Goal: Information Seeking & Learning: Learn about a topic

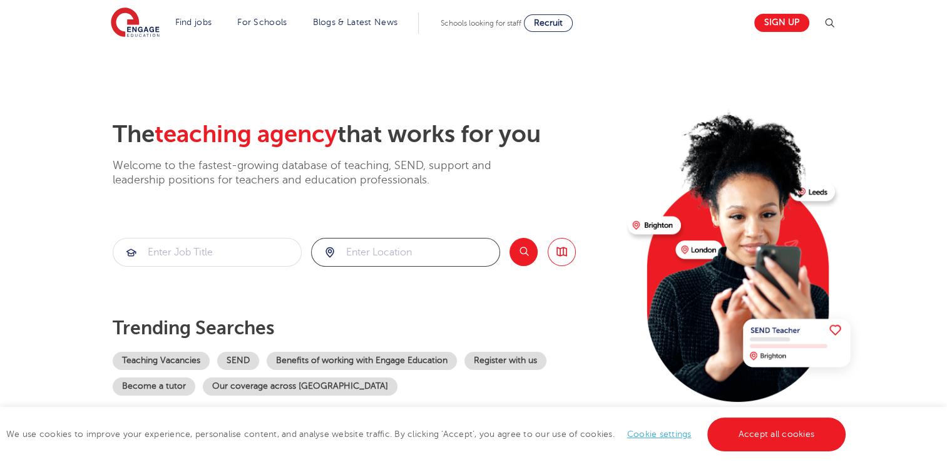
click at [380, 254] on input "search" at bounding box center [406, 252] width 188 height 28
type input "e"
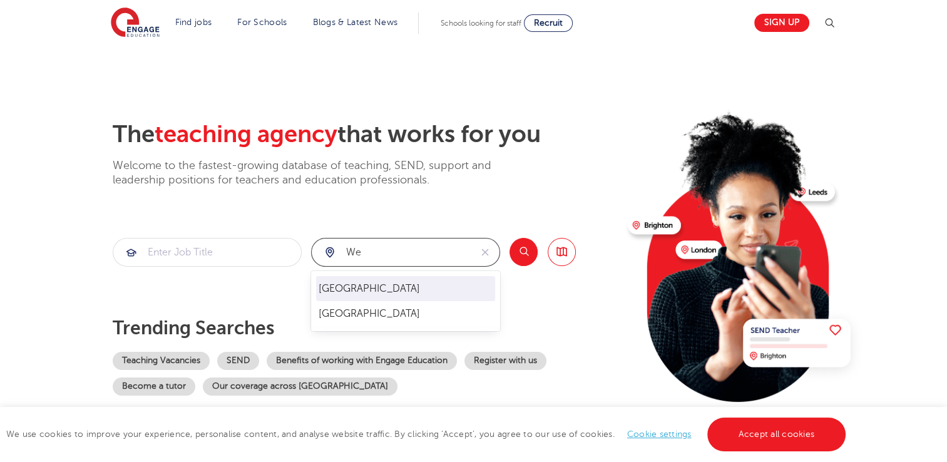
click at [365, 284] on li "[GEOGRAPHIC_DATA]" at bounding box center [405, 288] width 179 height 25
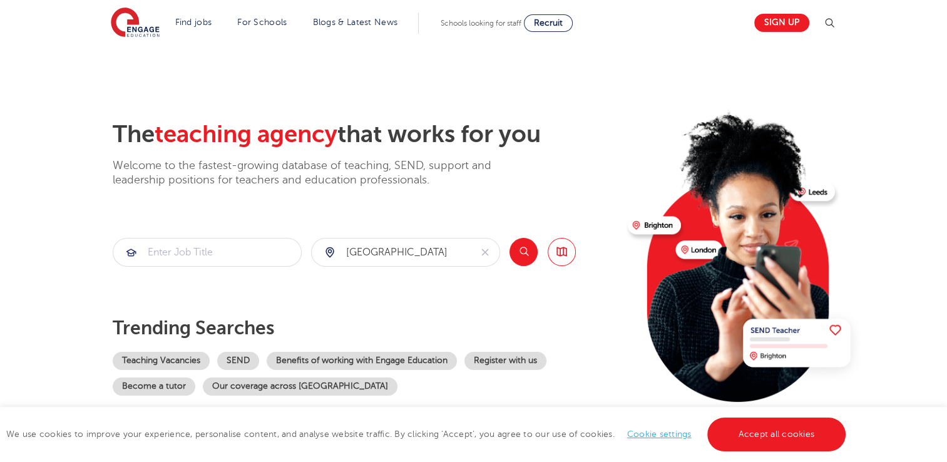
click at [528, 253] on button "Search" at bounding box center [523, 252] width 28 height 28
drag, startPoint x: 408, startPoint y: 254, endPoint x: 343, endPoint y: 249, distance: 65.3
click at [343, 249] on input "[GEOGRAPHIC_DATA]" at bounding box center [391, 252] width 159 height 28
click at [350, 292] on li "Surrey" at bounding box center [405, 288] width 179 height 25
click at [523, 261] on button "Search" at bounding box center [523, 252] width 28 height 28
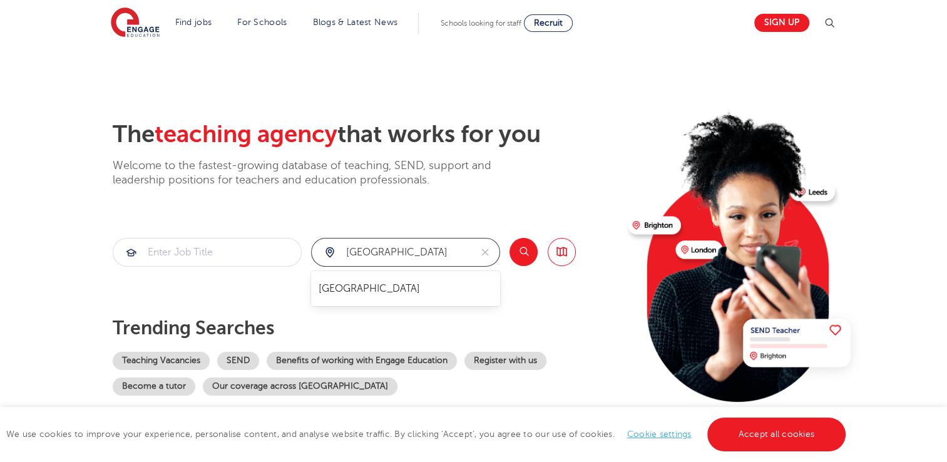
drag, startPoint x: 385, startPoint y: 256, endPoint x: 330, endPoint y: 258, distance: 55.1
click at [330, 258] on div "Surrey" at bounding box center [391, 252] width 159 height 28
click at [328, 297] on li "Kent" at bounding box center [405, 288] width 179 height 25
click at [524, 257] on button "Search" at bounding box center [523, 252] width 28 height 28
drag, startPoint x: 379, startPoint y: 257, endPoint x: 342, endPoint y: 256, distance: 36.9
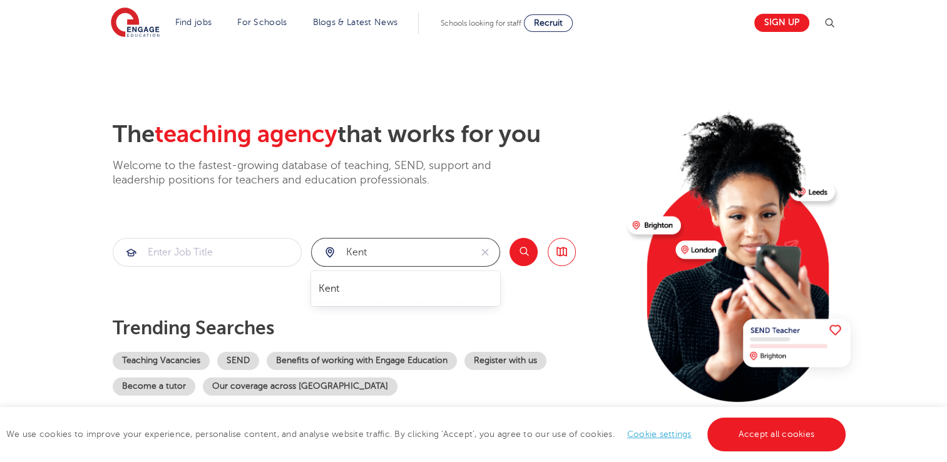
click at [342, 256] on input "Kent" at bounding box center [391, 252] width 159 height 28
click at [522, 253] on button "Search" at bounding box center [523, 252] width 28 height 28
drag, startPoint x: 404, startPoint y: 252, endPoint x: 340, endPoint y: 254, distance: 63.9
click at [340, 254] on input "hampshire" at bounding box center [391, 252] width 159 height 28
click button "Submit" at bounding box center [0, 0] width 0 height 0
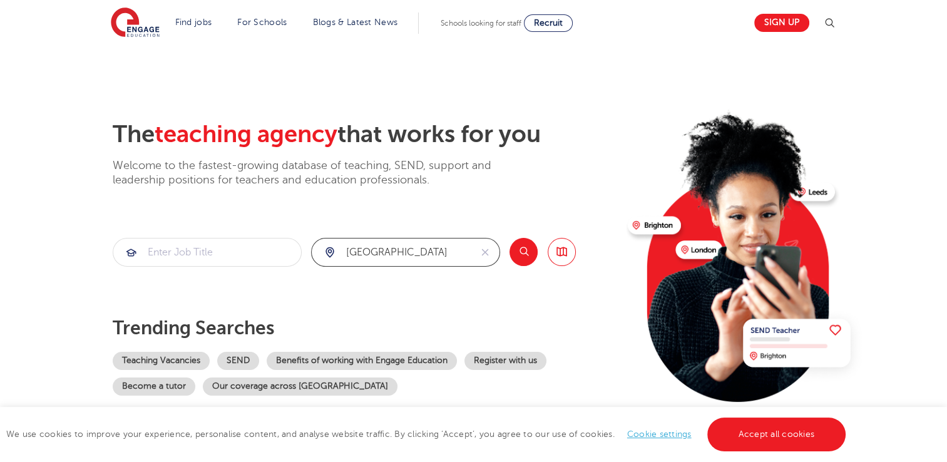
drag, startPoint x: 377, startPoint y: 253, endPoint x: 348, endPoint y: 249, distance: 29.7
click at [348, 249] on input "essex" at bounding box center [391, 252] width 159 height 28
click at [521, 250] on button "Search" at bounding box center [523, 252] width 28 height 28
click at [347, 253] on input "[GEOGRAPHIC_DATA]" at bounding box center [391, 252] width 159 height 28
click button "Submit" at bounding box center [0, 0] width 0 height 0
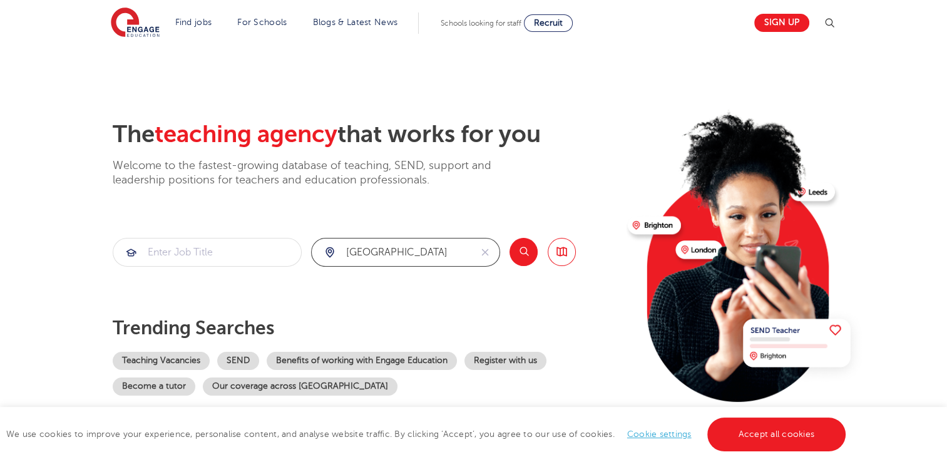
drag, startPoint x: 374, startPoint y: 252, endPoint x: 337, endPoint y: 253, distance: 37.6
click at [337, 253] on div "South london" at bounding box center [391, 252] width 159 height 28
type input "[GEOGRAPHIC_DATA]"
click at [528, 252] on button "Search" at bounding box center [523, 252] width 28 height 28
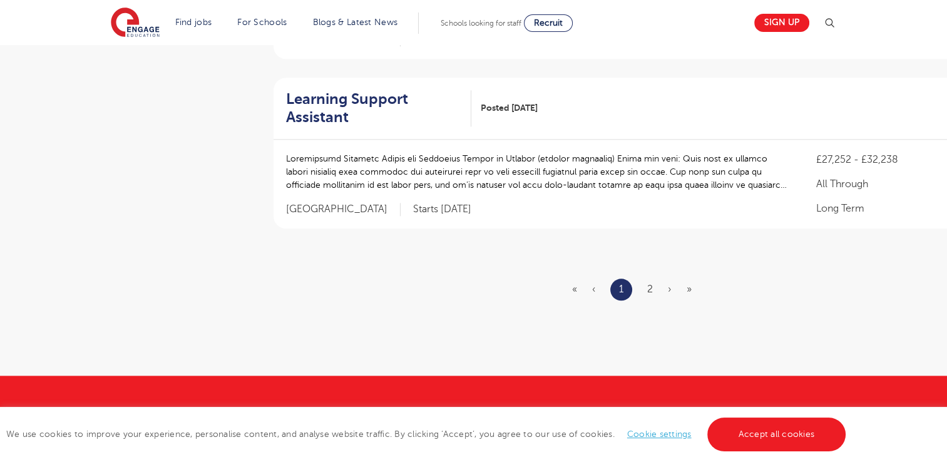
scroll to position [1479, 0]
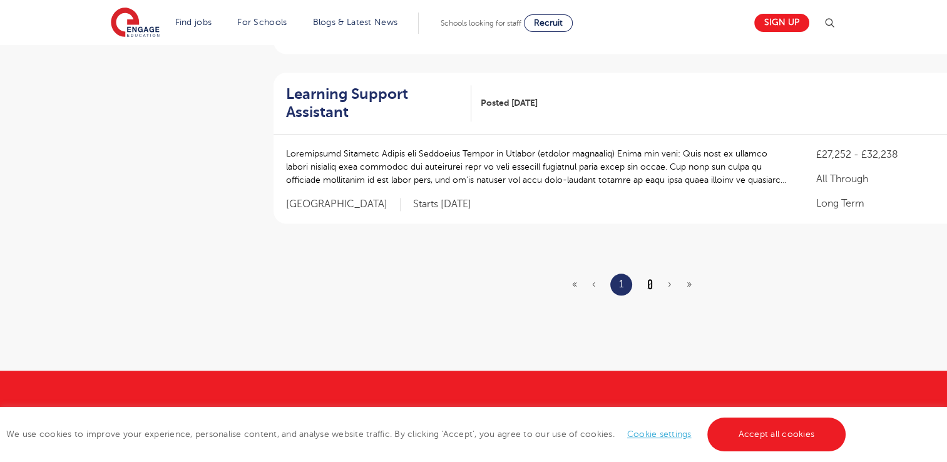
click at [651, 287] on link "2" at bounding box center [650, 283] width 6 height 11
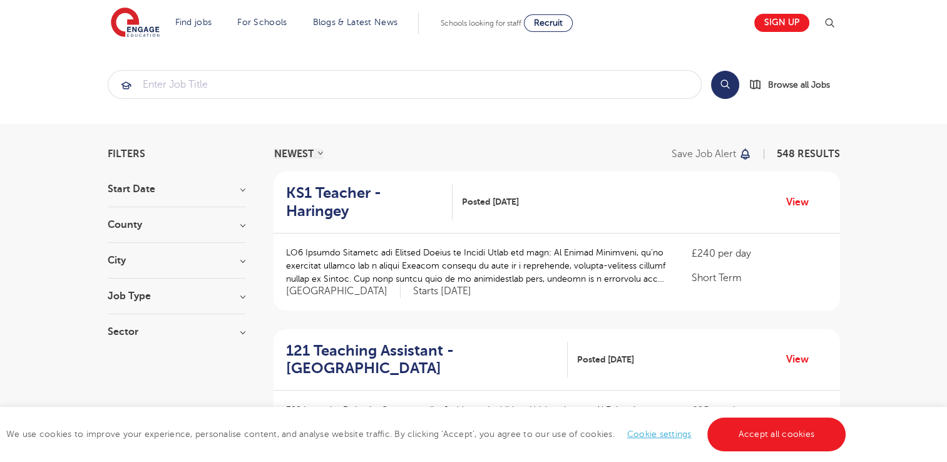
click at [153, 294] on h3 "Job Type" at bounding box center [177, 296] width 138 height 10
click at [134, 297] on h3 "Job Type" at bounding box center [177, 296] width 138 height 10
click at [138, 334] on h3 "Sector" at bounding box center [177, 332] width 138 height 10
click at [126, 375] on label "Short Term 98" at bounding box center [161, 377] width 71 height 16
click at [126, 375] on input "Short Term 98" at bounding box center [130, 375] width 8 height 8
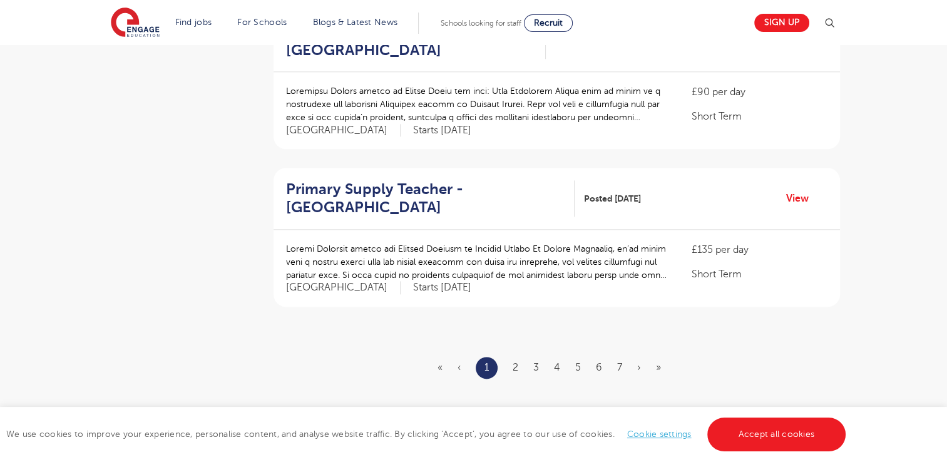
scroll to position [1441, 0]
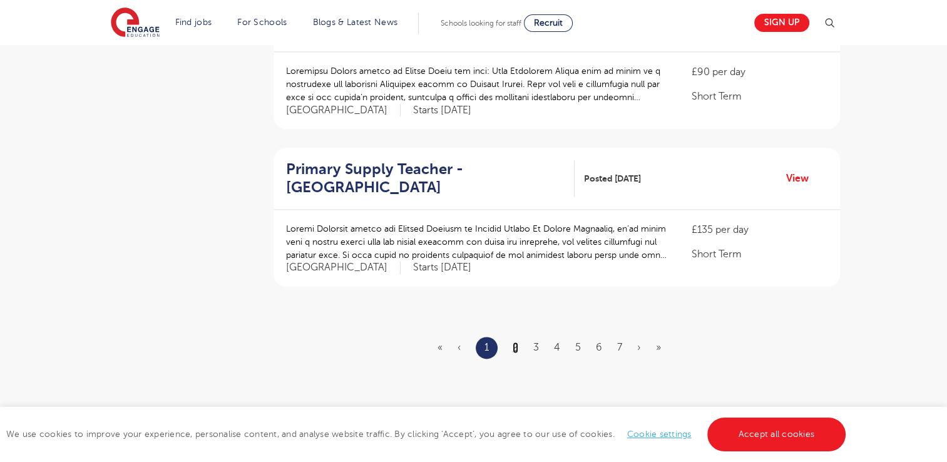
click at [514, 342] on link "2" at bounding box center [516, 347] width 6 height 11
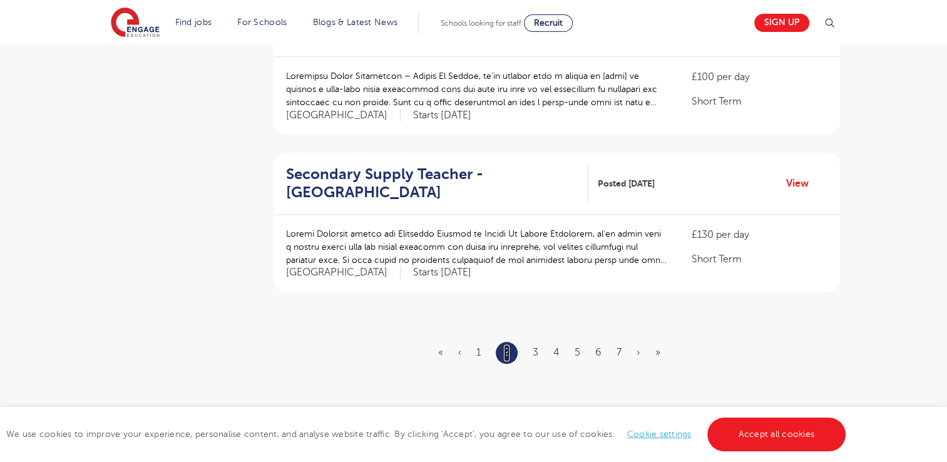
scroll to position [1482, 0]
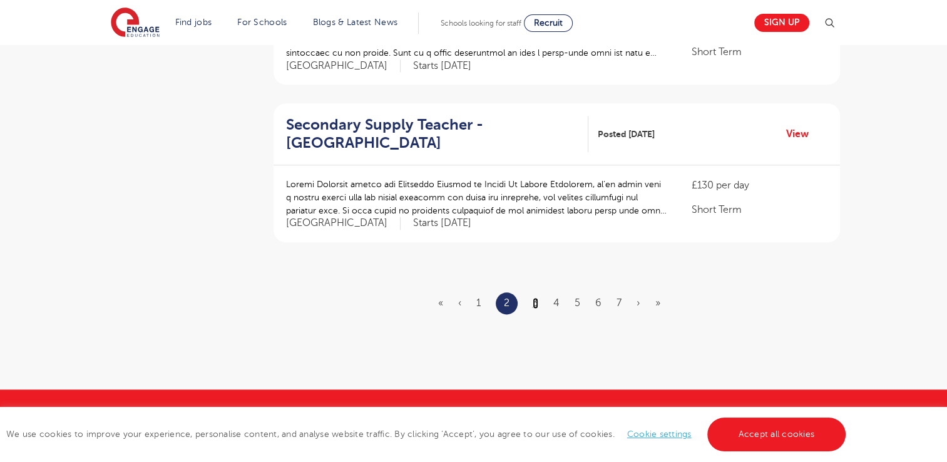
click at [536, 297] on link "3" at bounding box center [536, 302] width 6 height 11
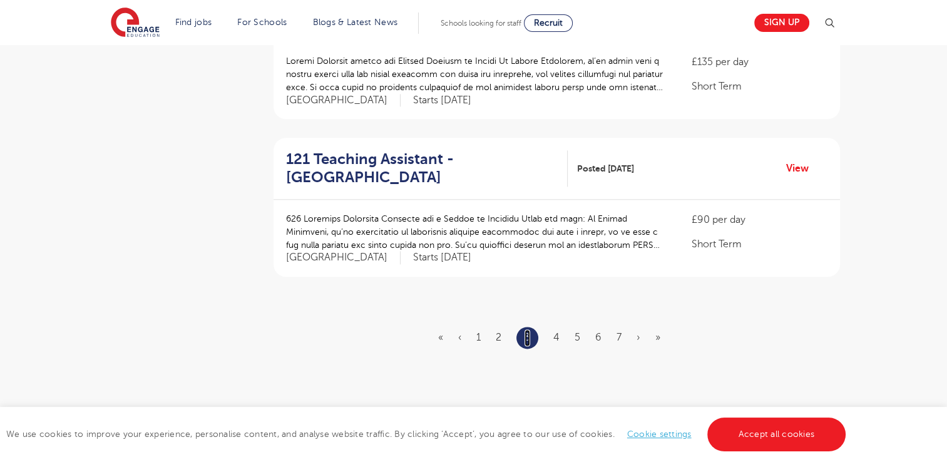
scroll to position [1461, 0]
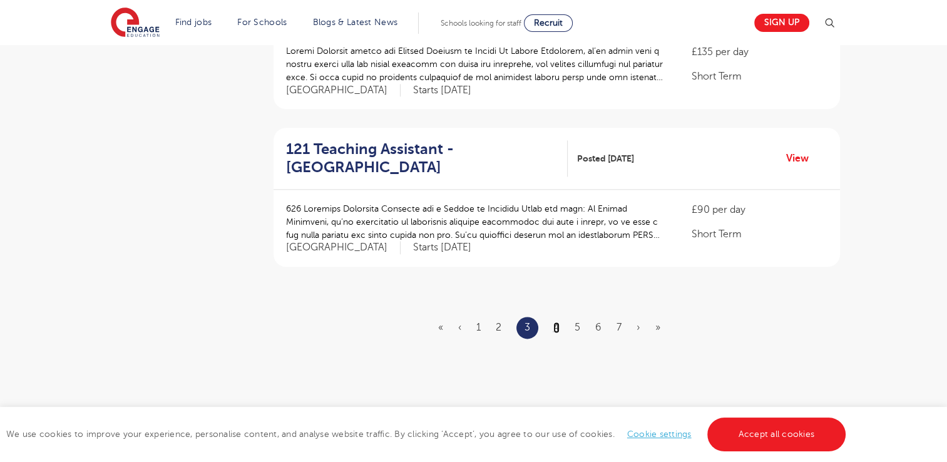
click at [556, 322] on link "4" at bounding box center [556, 327] width 6 height 11
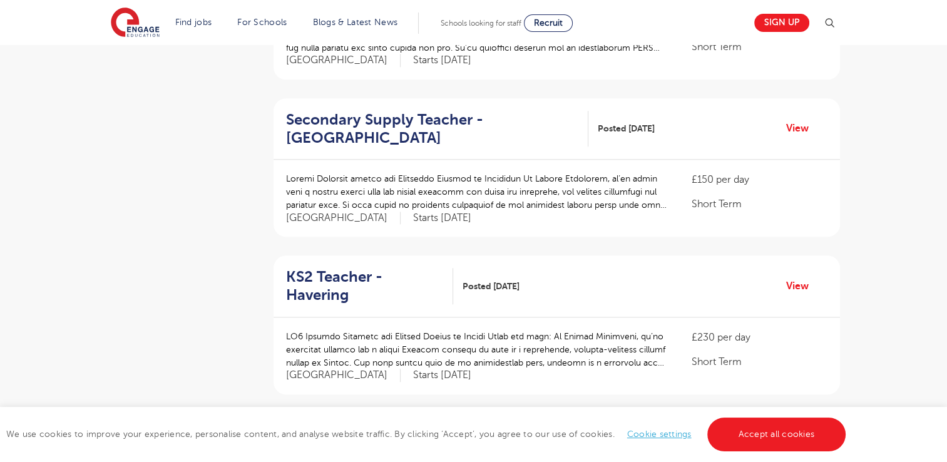
scroll to position [1466, 0]
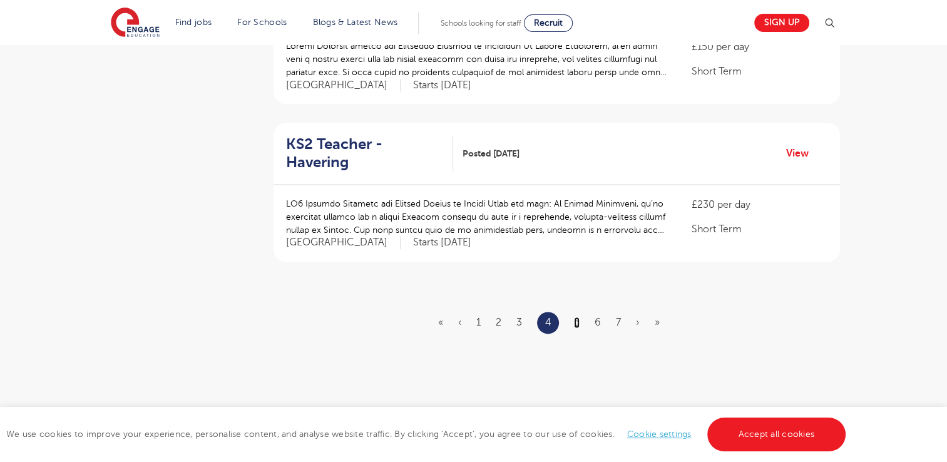
click at [576, 317] on link "5" at bounding box center [577, 322] width 6 height 11
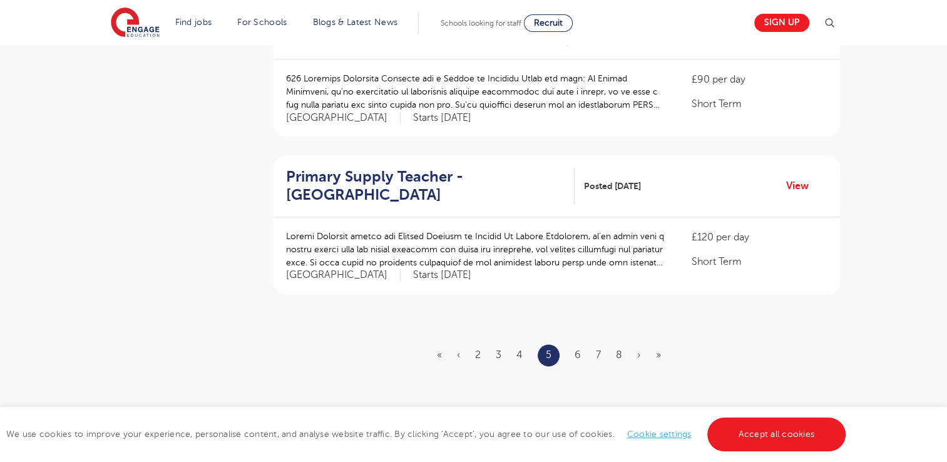
scroll to position [1453, 0]
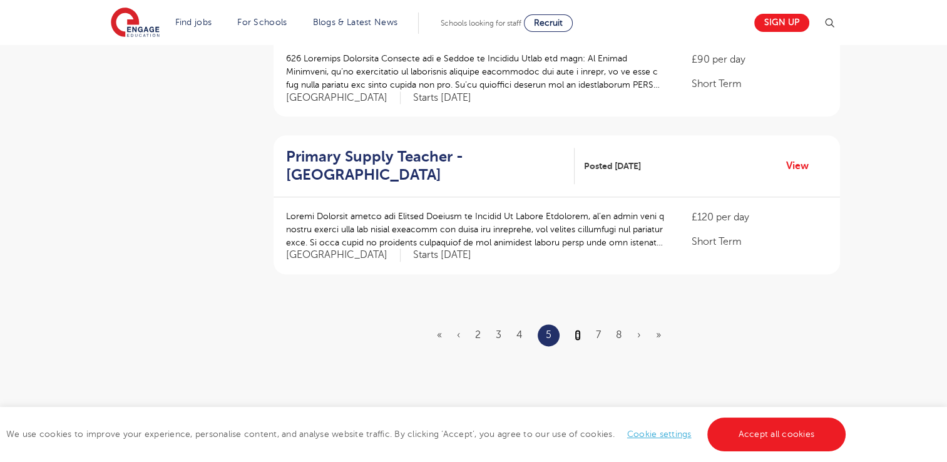
click at [578, 329] on link "6" at bounding box center [577, 334] width 6 height 11
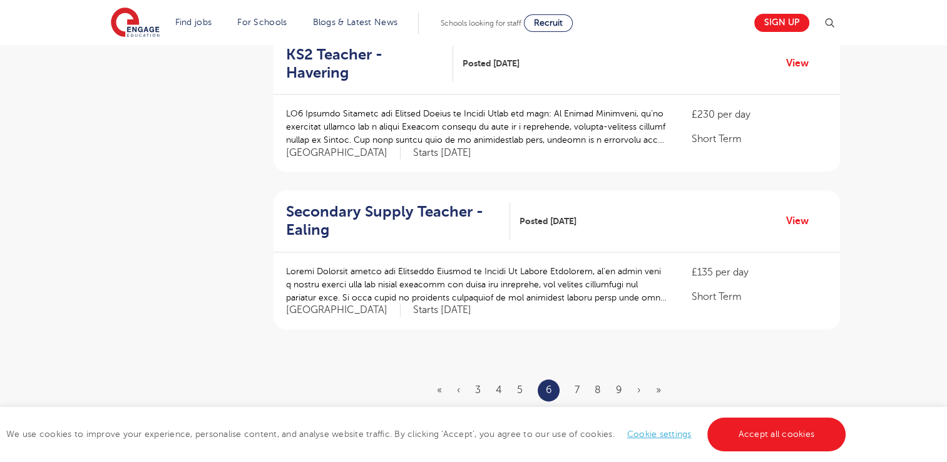
scroll to position [1445, 0]
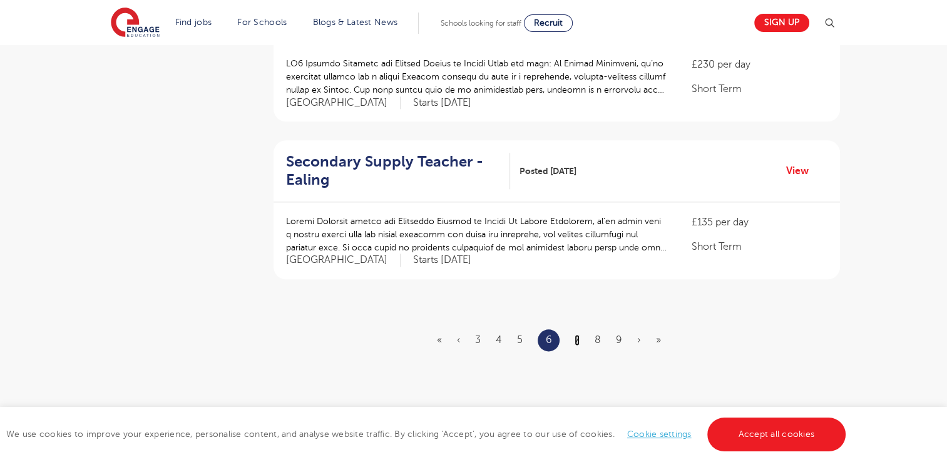
click at [576, 334] on link "7" at bounding box center [576, 339] width 5 height 11
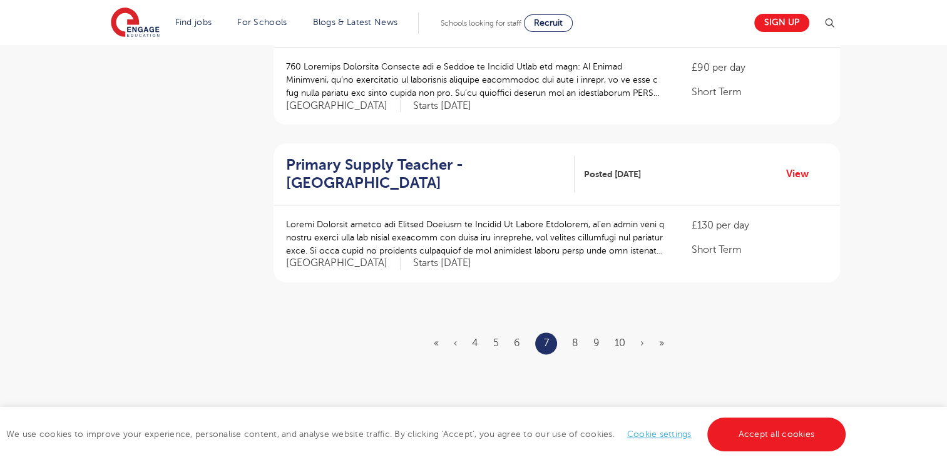
scroll to position [0, 0]
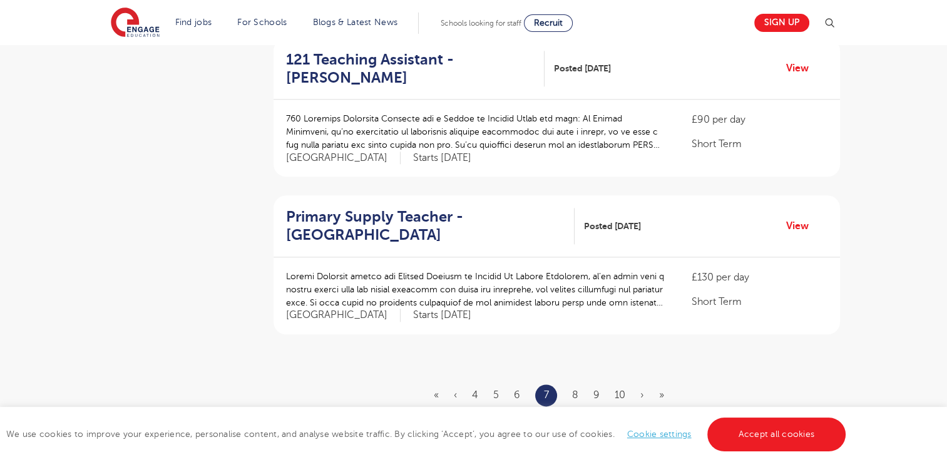
scroll to position [1458, 0]
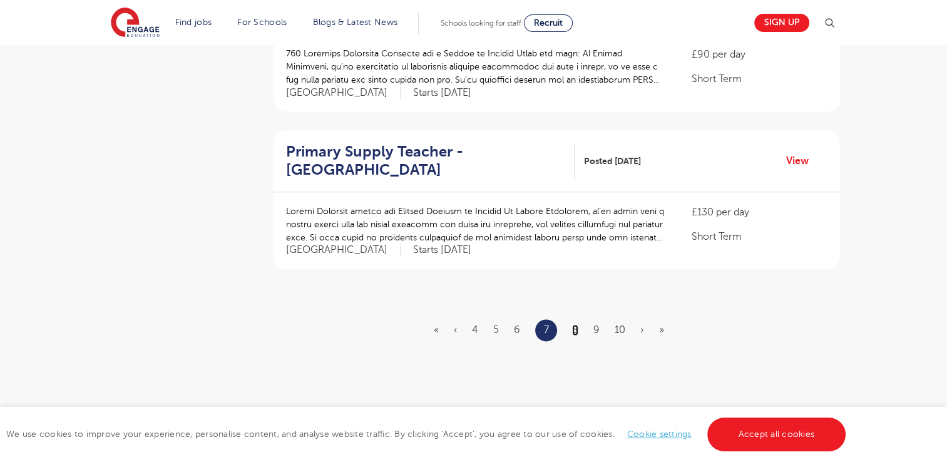
click at [573, 324] on link "8" at bounding box center [575, 329] width 6 height 11
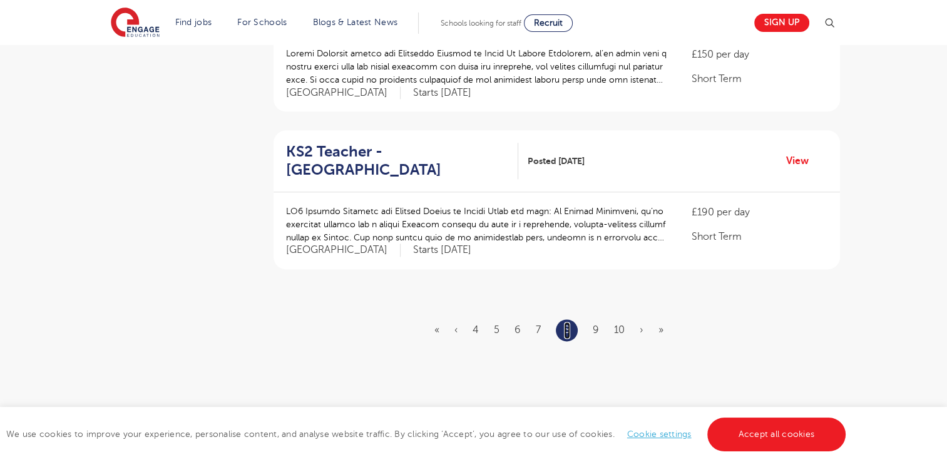
scroll to position [0, 0]
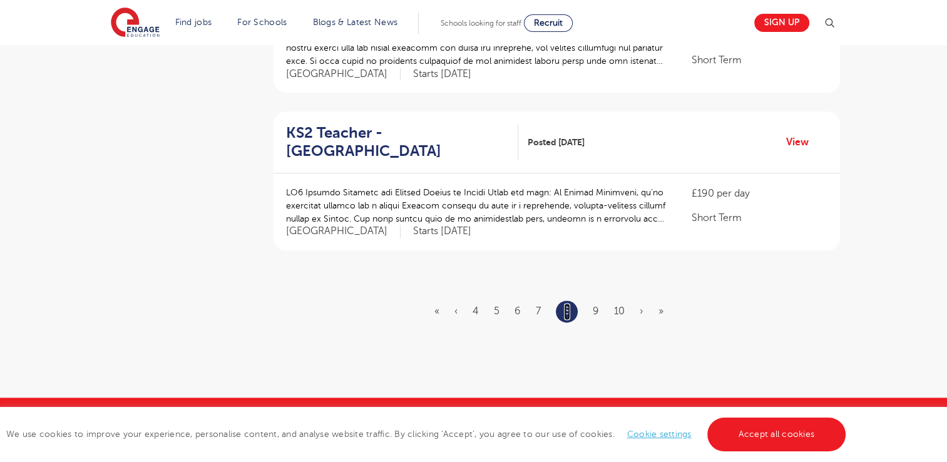
scroll to position [1522, 0]
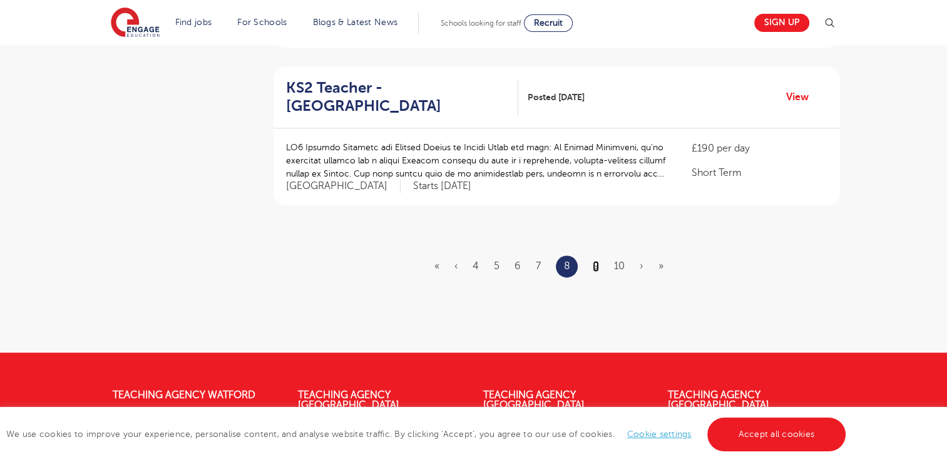
click at [595, 262] on link "9" at bounding box center [596, 265] width 6 height 11
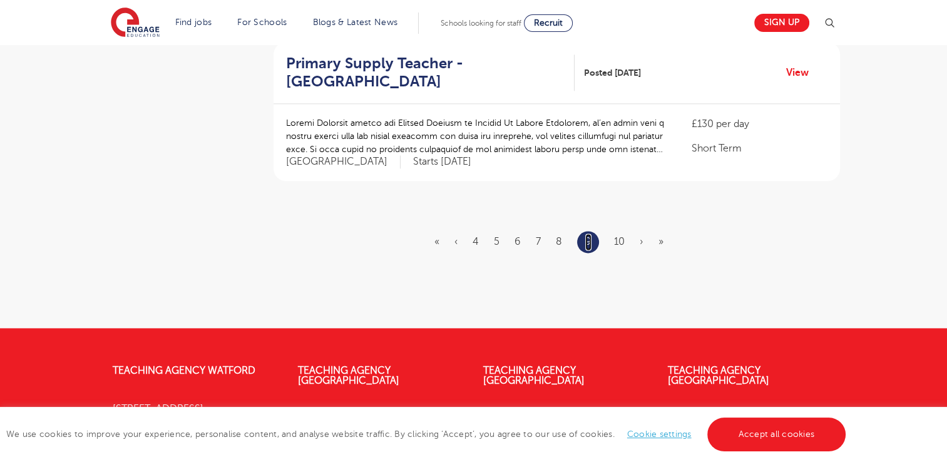
scroll to position [1554, 0]
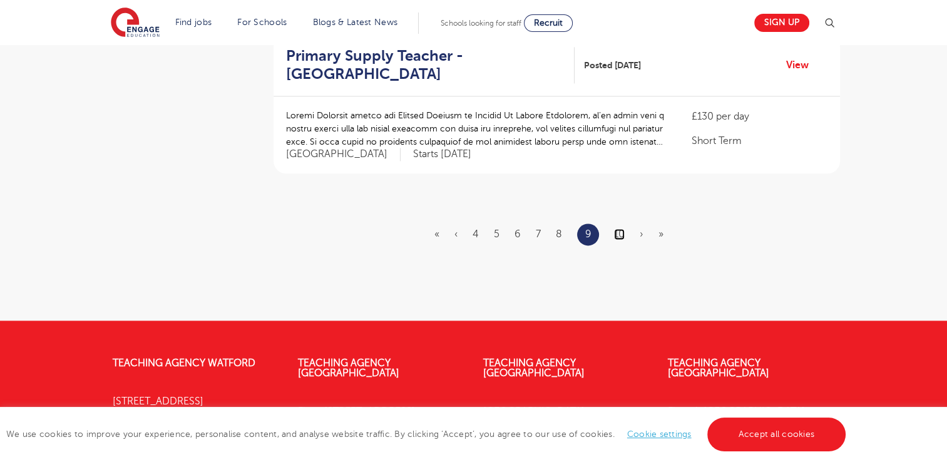
click at [620, 228] on link "10" at bounding box center [619, 233] width 11 height 11
